Goal: Task Accomplishment & Management: Manage account settings

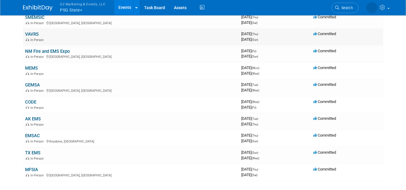
scroll to position [52, 0]
click at [31, 68] on link "MEMS" at bounding box center [31, 68] width 13 height 5
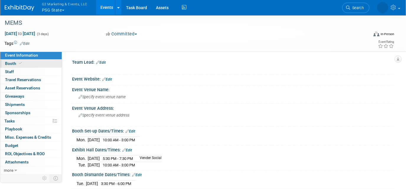
click at [24, 64] on link "Booth" at bounding box center [30, 64] width 61 height 8
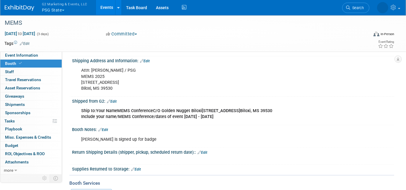
scroll to position [117, 0]
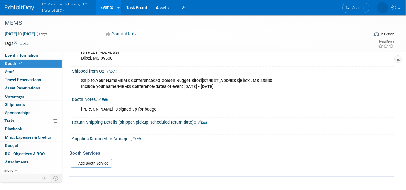
click at [108, 99] on link "Edit" at bounding box center [103, 100] width 10 height 4
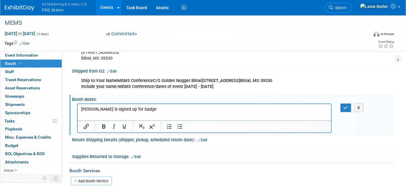
scroll to position [0, 0]
click at [149, 110] on p "Sarah F. is signed up for badge" at bounding box center [204, 109] width 247 height 6
drag, startPoint x: 146, startPoint y: 105, endPoint x: 69, endPoint y: 111, distance: 76.7
click at [77, 111] on html "Sarah F. is signed up for badge" at bounding box center [203, 108] width 253 height 8
drag, startPoint x: 149, startPoint y: 108, endPoint x: 38, endPoint y: 109, distance: 111.0
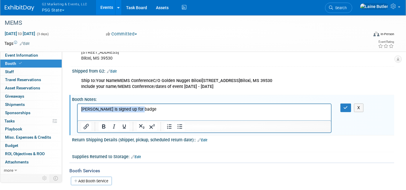
click at [77, 109] on html "Sarah F. is signed up for badge" at bounding box center [203, 108] width 253 height 8
click at [120, 112] on html "PSG Pens" at bounding box center [203, 108] width 253 height 8
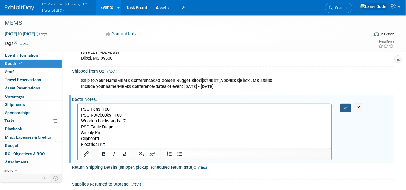
click at [348, 106] on button "button" at bounding box center [346, 108] width 11 height 9
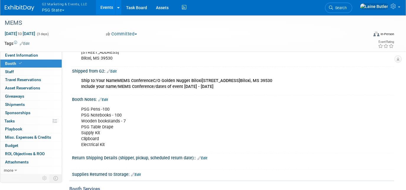
click at [24, 5] on img at bounding box center [20, 8] width 30 height 6
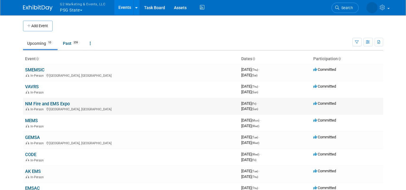
scroll to position [36, 0]
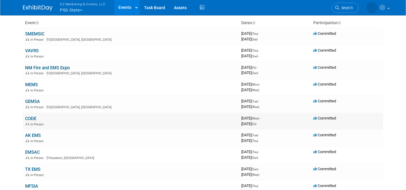
click at [29, 118] on link "CODE" at bounding box center [30, 118] width 11 height 5
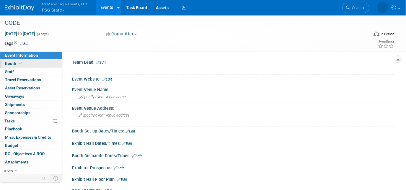
click at [26, 66] on link "Booth" at bounding box center [30, 64] width 61 height 8
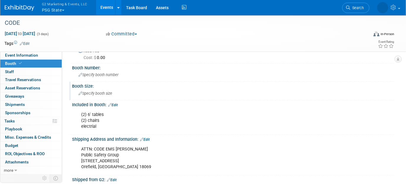
scroll to position [89, 0]
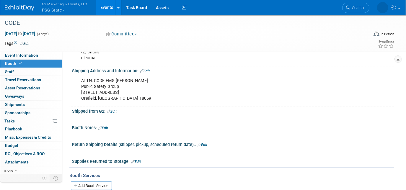
click at [114, 110] on link "Edit" at bounding box center [112, 112] width 10 height 4
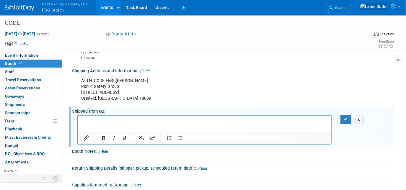
scroll to position [0, 0]
paste body "Rich Text Area. Press ALT-0 for help."
click at [124, 120] on p "PSG Notebooks" at bounding box center [204, 121] width 247 height 6
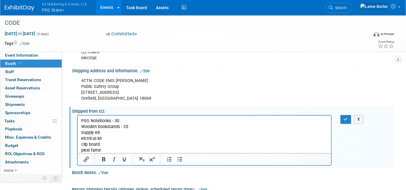
click at [92, 150] on p "plexi fame" at bounding box center [204, 151] width 247 height 6
click at [348, 123] on div "X" at bounding box center [233, 140] width 322 height 53
click at [349, 120] on button "button" at bounding box center [346, 119] width 11 height 9
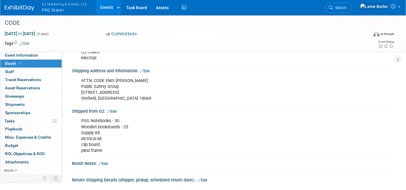
click at [28, 4] on link at bounding box center [23, 5] width 37 height 5
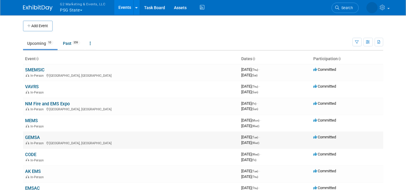
click at [31, 138] on link "GEMSA" at bounding box center [32, 137] width 15 height 5
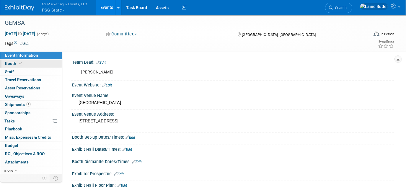
click at [9, 63] on span "Booth" at bounding box center [14, 63] width 18 height 5
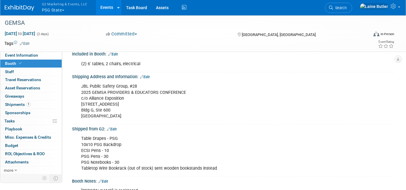
scroll to position [71, 0]
